Goal: Communication & Community: Answer question/provide support

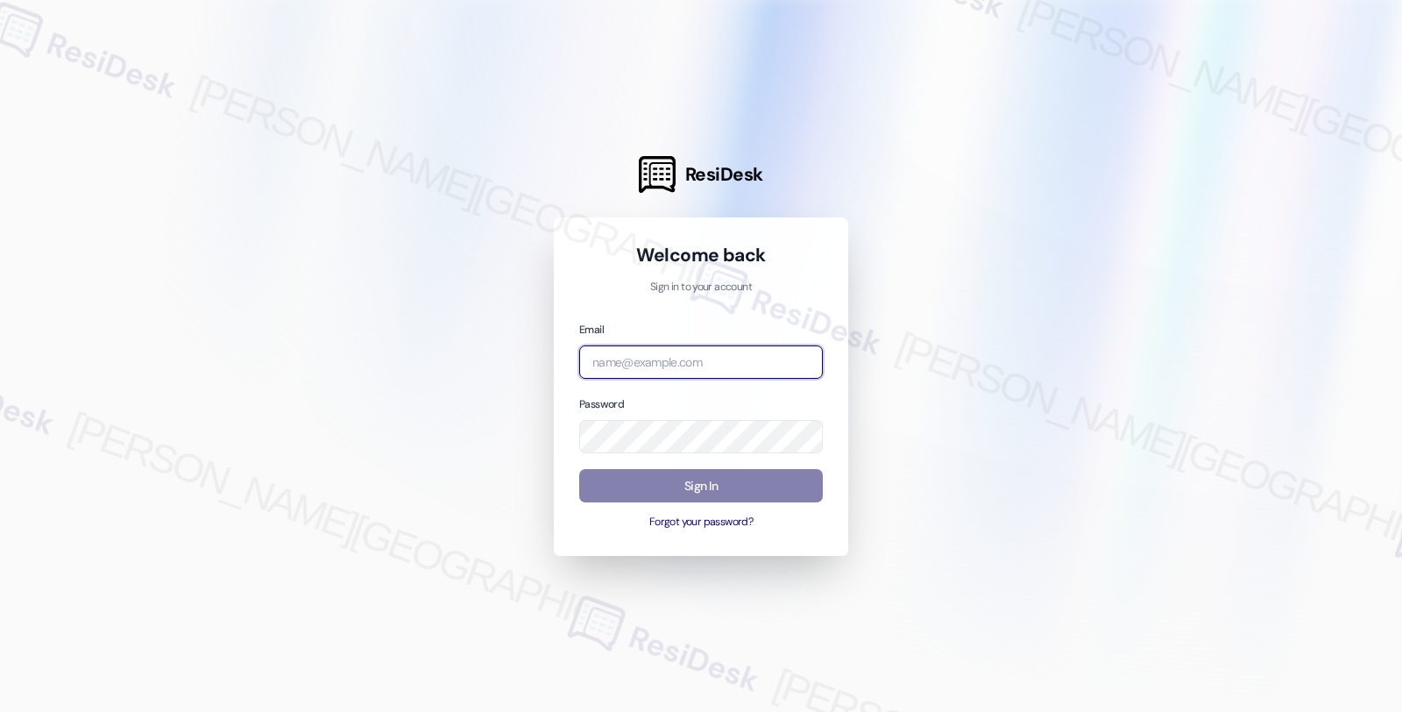
click at [690, 357] on input "email" at bounding box center [701, 362] width 244 height 34
type input "automated-surveys-orion_housing-fides.[PERSON_NAME]@orion_[DOMAIN_NAME]"
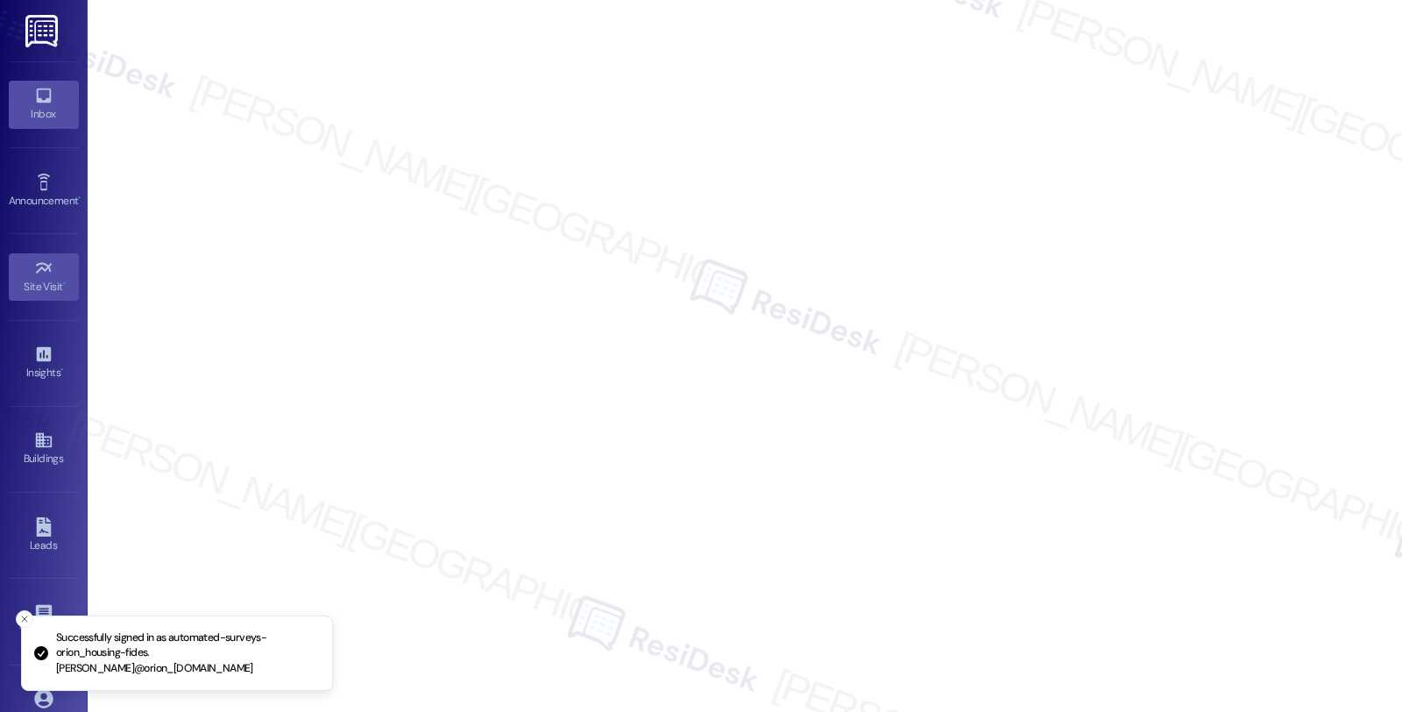
click at [53, 97] on link "Inbox" at bounding box center [44, 104] width 70 height 47
